Goal: Task Accomplishment & Management: Manage account settings

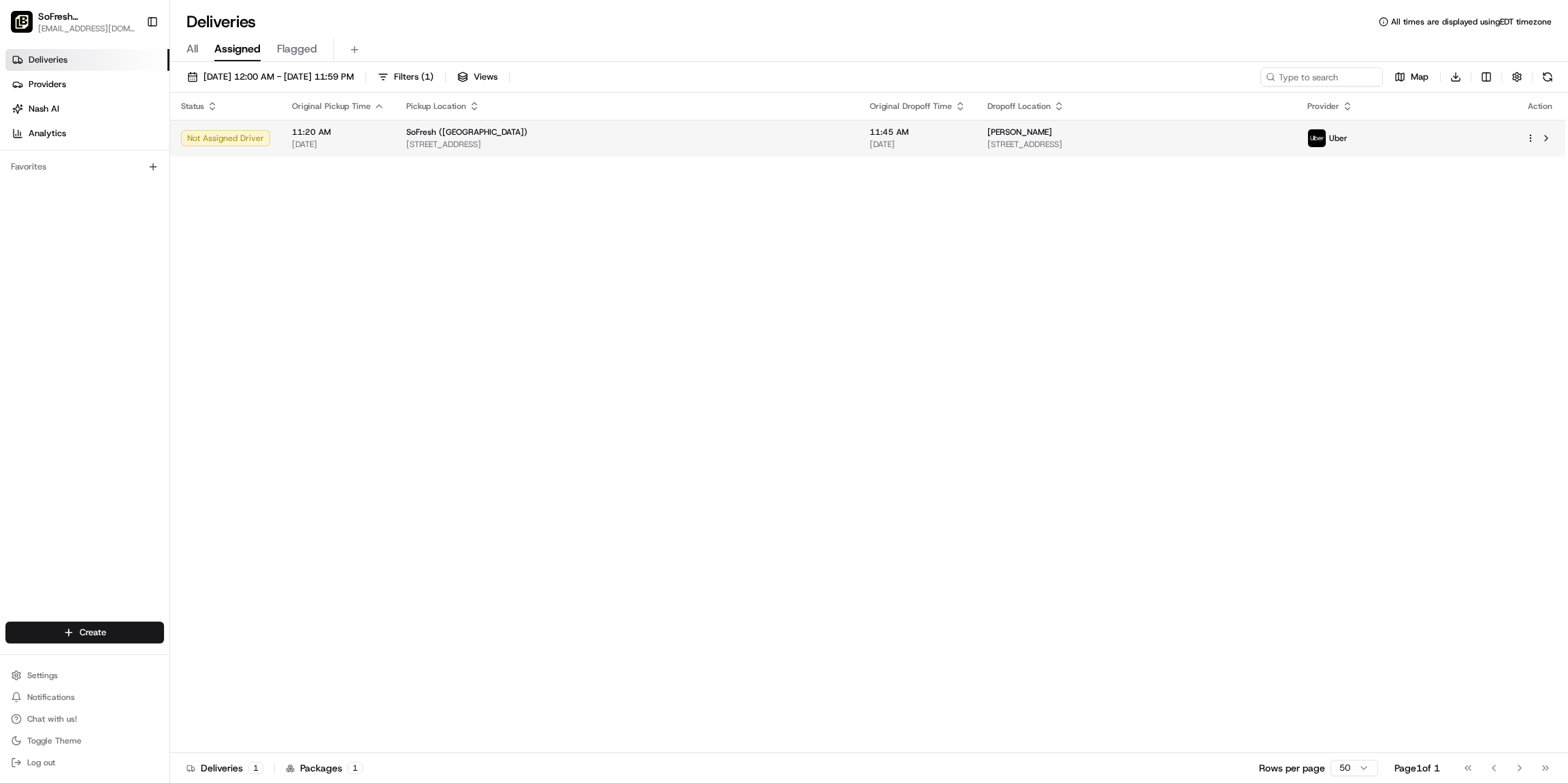
click at [691, 142] on span "[STREET_ADDRESS]" at bounding box center [626, 145] width 442 height 11
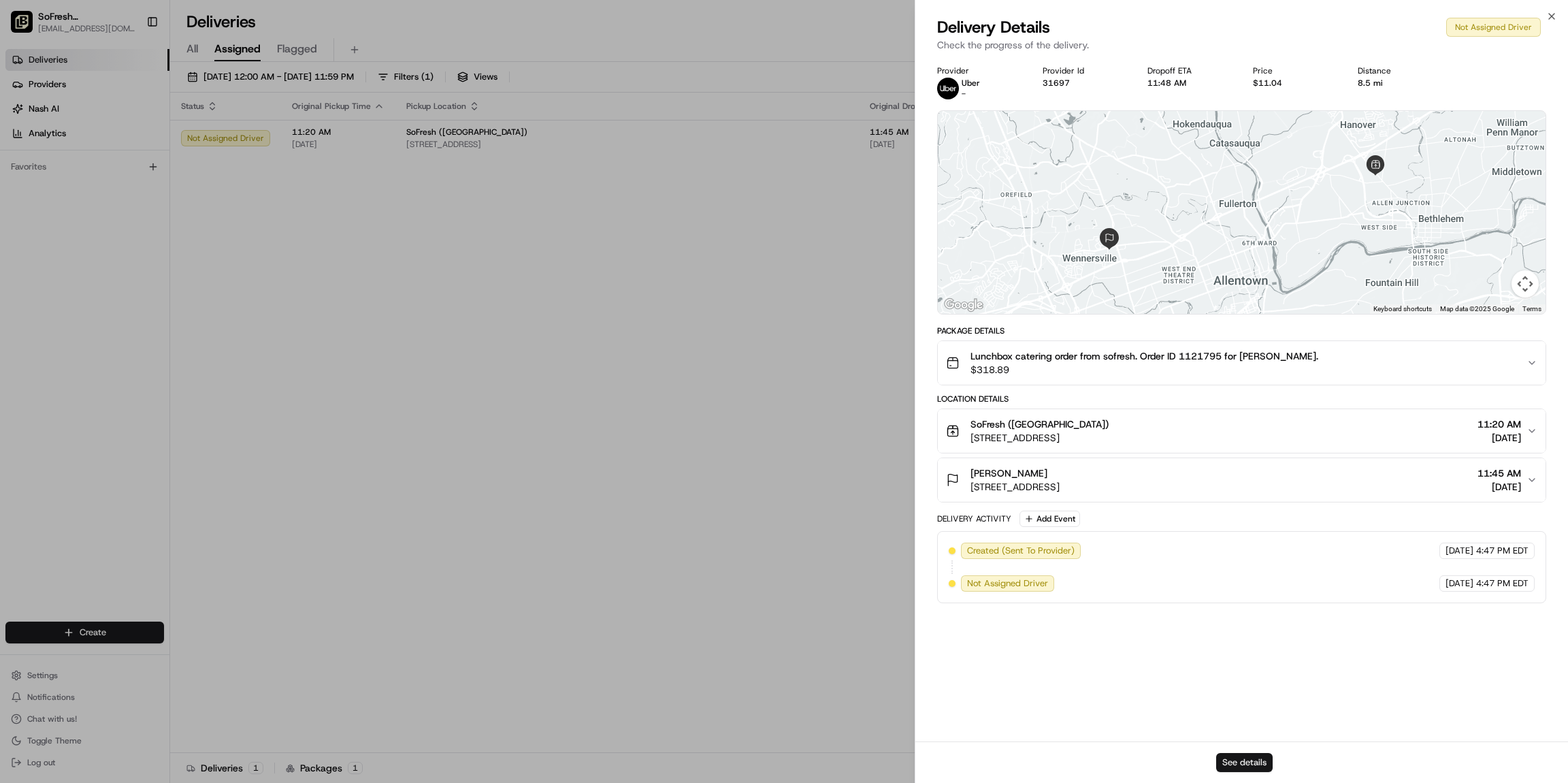
click at [1265, 768] on button "See details" at bounding box center [1244, 762] width 57 height 19
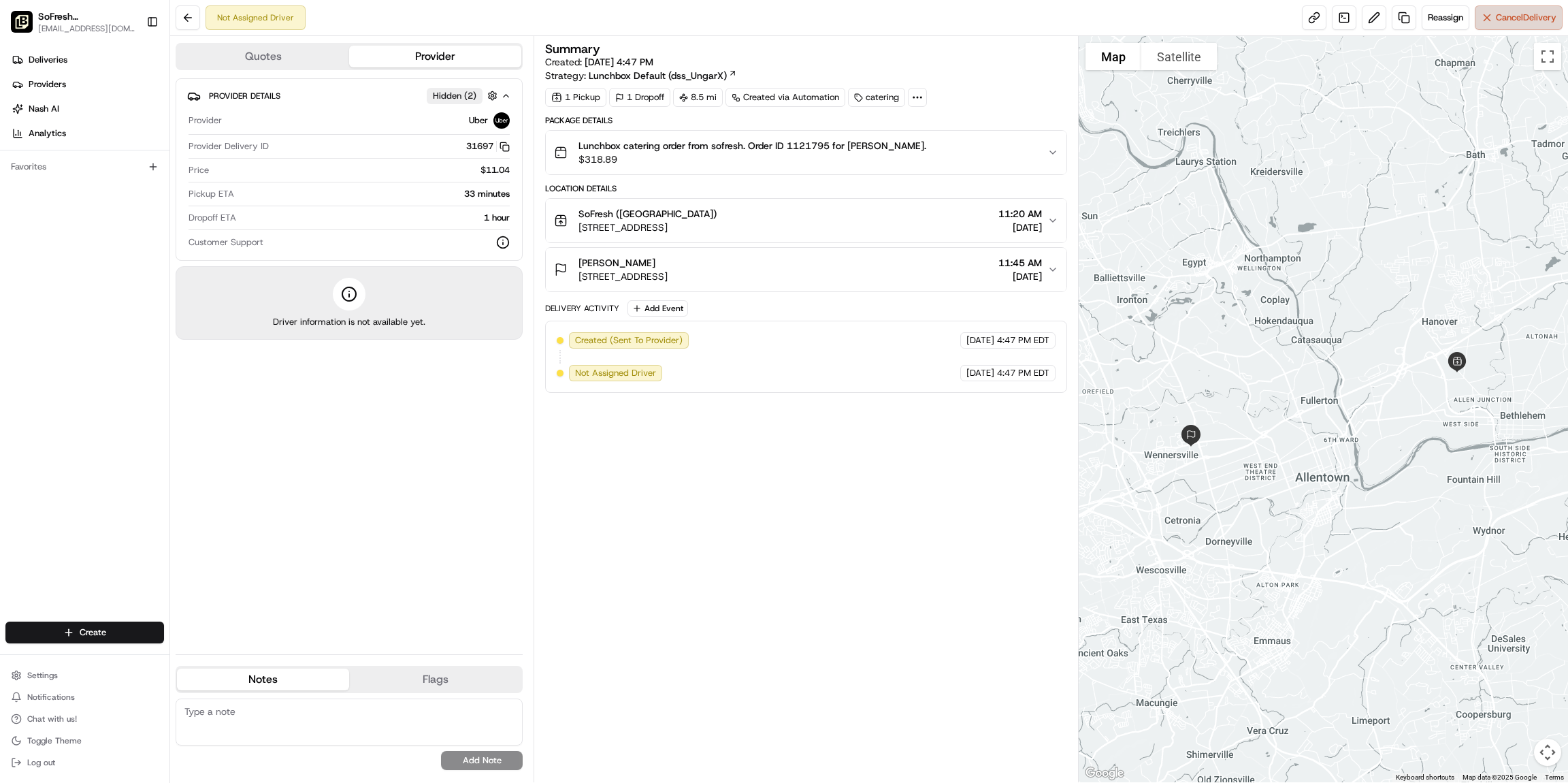
click at [1531, 18] on span "Cancel Delivery" at bounding box center [1525, 17] width 60 height 12
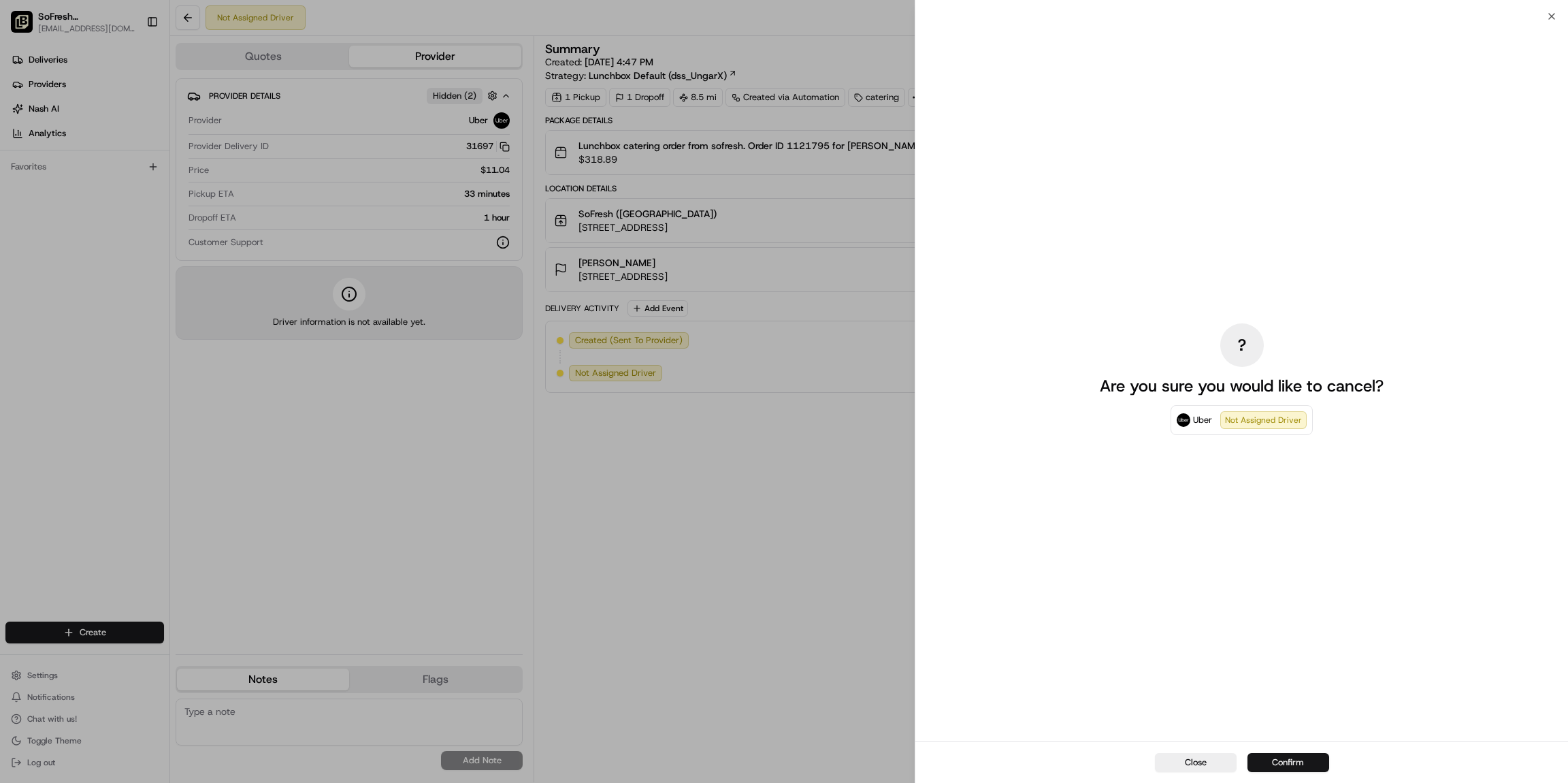
click at [1312, 764] on button "Confirm" at bounding box center [1288, 762] width 82 height 19
